Goal: Task Accomplishment & Management: Complete application form

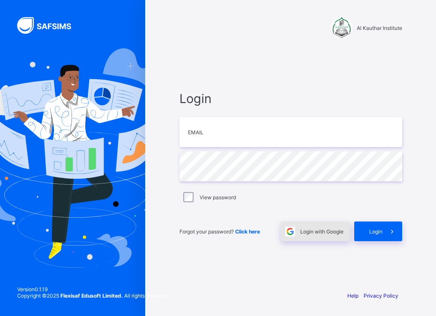
click at [306, 236] on div "Login with Google" at bounding box center [315, 232] width 69 height 20
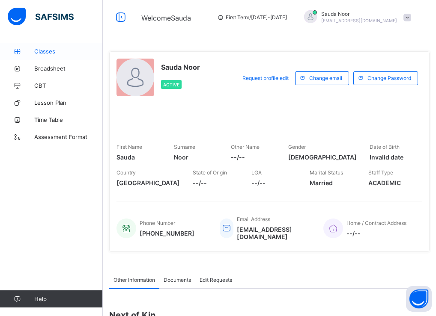
click at [39, 50] on span "Classes" at bounding box center [68, 51] width 69 height 7
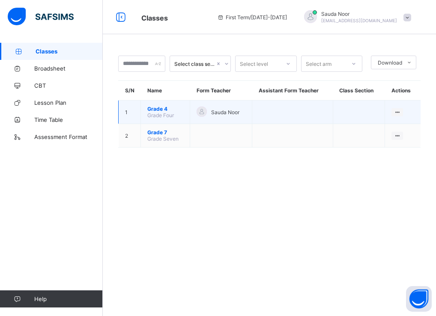
click at [168, 108] on span "Grade 4" at bounding box center [165, 109] width 36 height 6
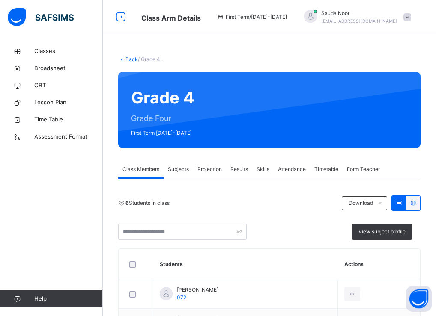
click at [180, 169] on span "Subjects" at bounding box center [178, 170] width 21 height 8
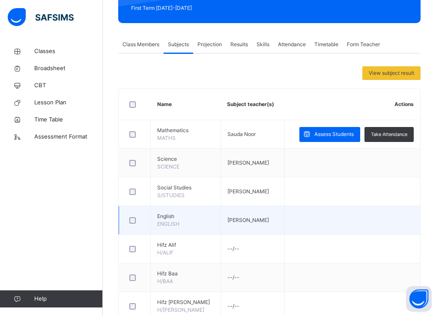
scroll to position [93, 0]
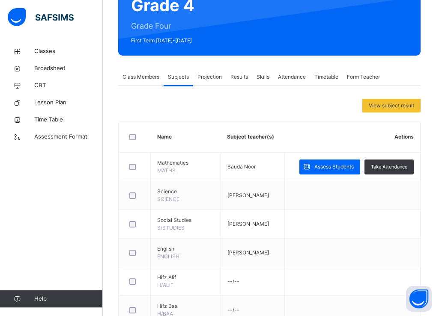
click at [140, 72] on div "Class Members" at bounding box center [140, 77] width 45 height 17
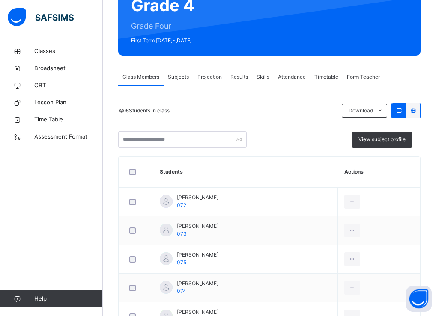
scroll to position [90, 0]
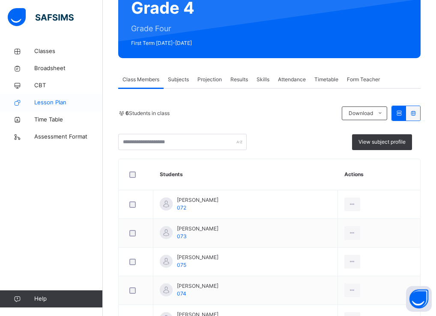
click at [51, 103] on span "Lesson Plan" at bounding box center [68, 103] width 69 height 9
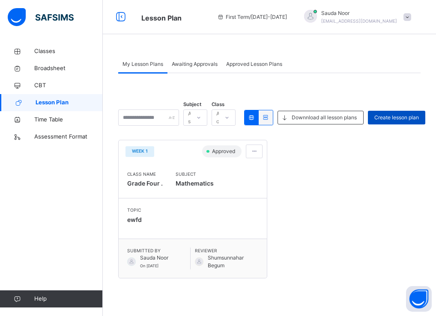
click at [417, 117] on span "Create lesson plan" at bounding box center [396, 118] width 45 height 8
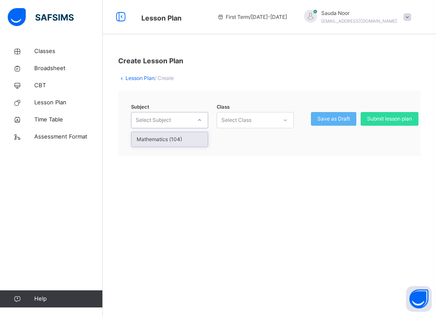
click at [200, 122] on icon at bounding box center [199, 120] width 5 height 9
click at [193, 140] on div "Mathematics (104)" at bounding box center [169, 139] width 76 height 15
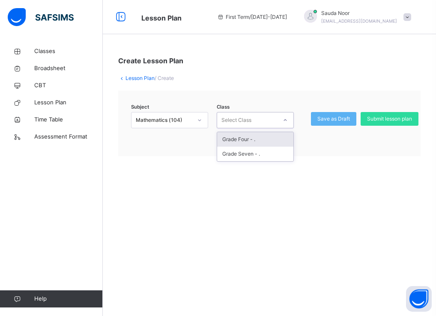
click at [256, 122] on div "Select Class" at bounding box center [247, 120] width 60 height 13
click at [256, 139] on div "Grade Four - ." at bounding box center [255, 139] width 76 height 15
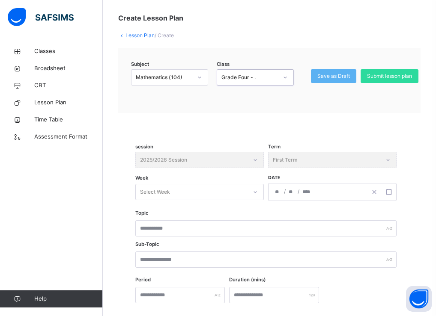
scroll to position [43, 0]
click at [246, 194] on div "Select Week" at bounding box center [191, 192] width 111 height 13
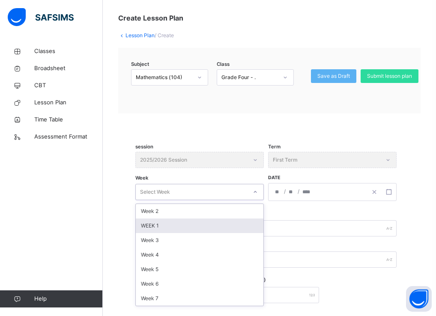
click at [245, 229] on div "WEEK 1" at bounding box center [200, 226] width 128 height 15
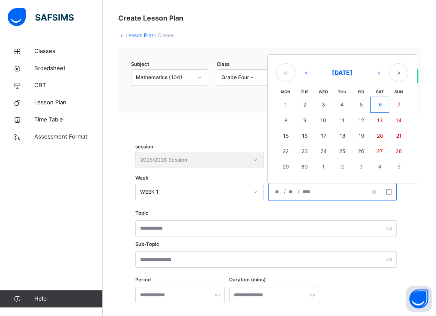
click at [288, 199] on input "number" at bounding box center [291, 192] width 7 height 17
click at [287, 122] on abbr "8" at bounding box center [285, 120] width 3 height 6
type input "**********"
type input "*"
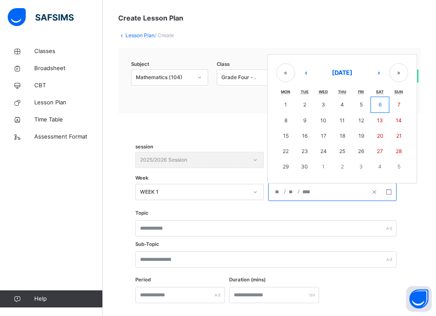
type input "****"
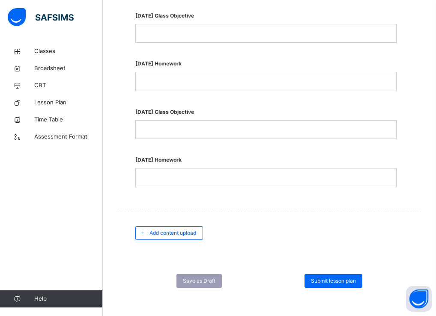
scroll to position [727, 0]
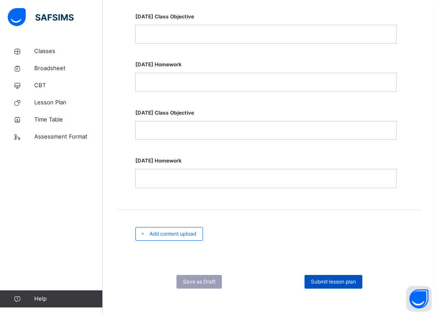
click at [324, 275] on div "Submit lesson plan" at bounding box center [334, 282] width 58 height 14
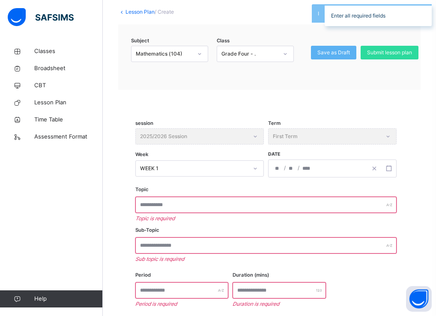
scroll to position [65, 0]
